Goal: Browse casually: Explore the website without a specific task or goal

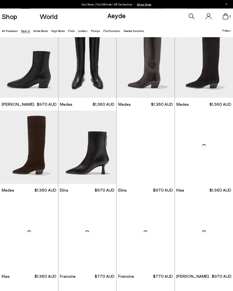
scroll to position [185, 0]
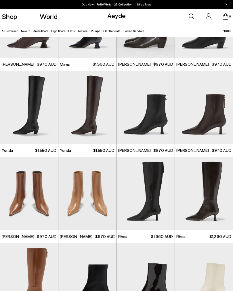
scroll to position [491, 0]
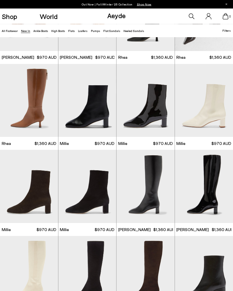
scroll to position [663, 0]
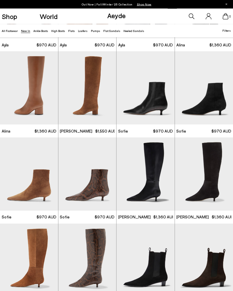
scroll to position [1018, 0]
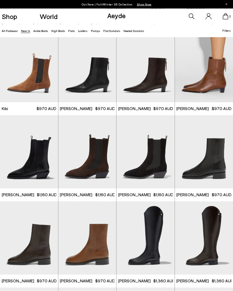
scroll to position [1298, 0]
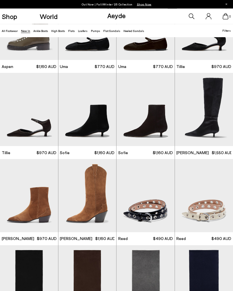
scroll to position [1943, 0]
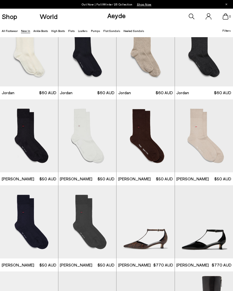
scroll to position [2504, 0]
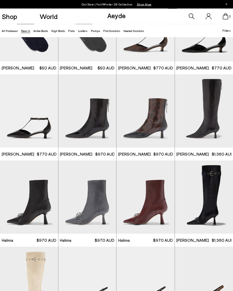
scroll to position [2623, 0]
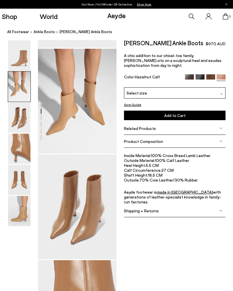
scroll to position [96, 0]
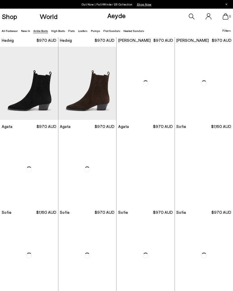
scroll to position [171, 0]
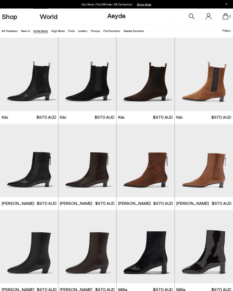
scroll to position [430, 0]
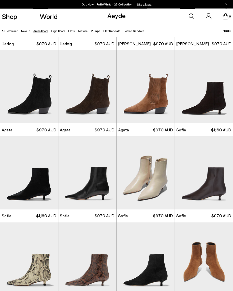
scroll to position [154, 0]
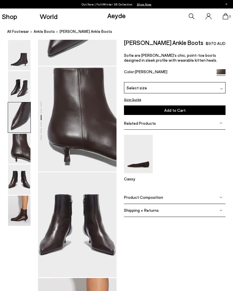
scroll to position [182, 0]
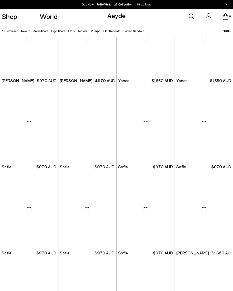
scroll to position [725, 0]
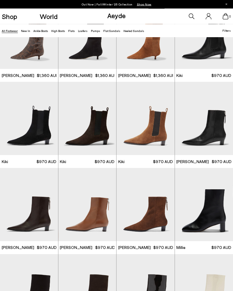
scroll to position [987, 0]
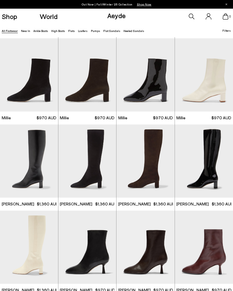
scroll to position [1202, 0]
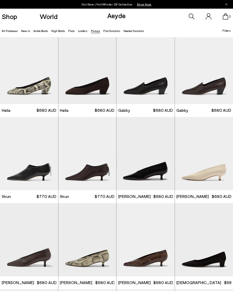
scroll to position [333, 0]
